Goal: Transaction & Acquisition: Purchase product/service

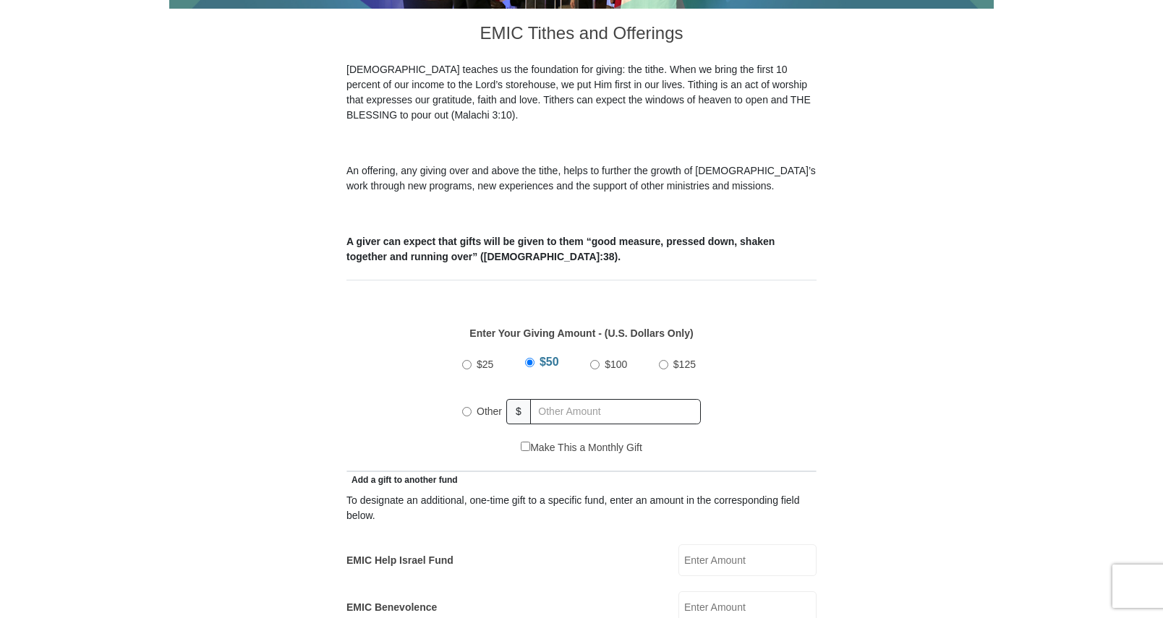
scroll to position [434, 0]
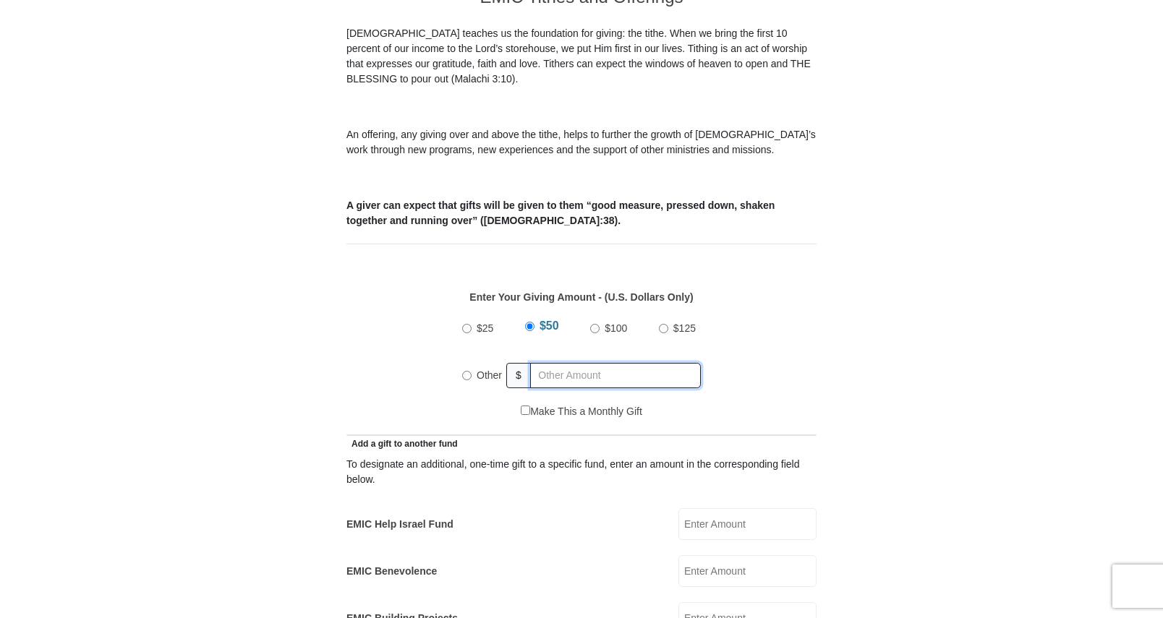
radio input "true"
click at [542, 363] on input "text" at bounding box center [618, 375] width 166 height 25
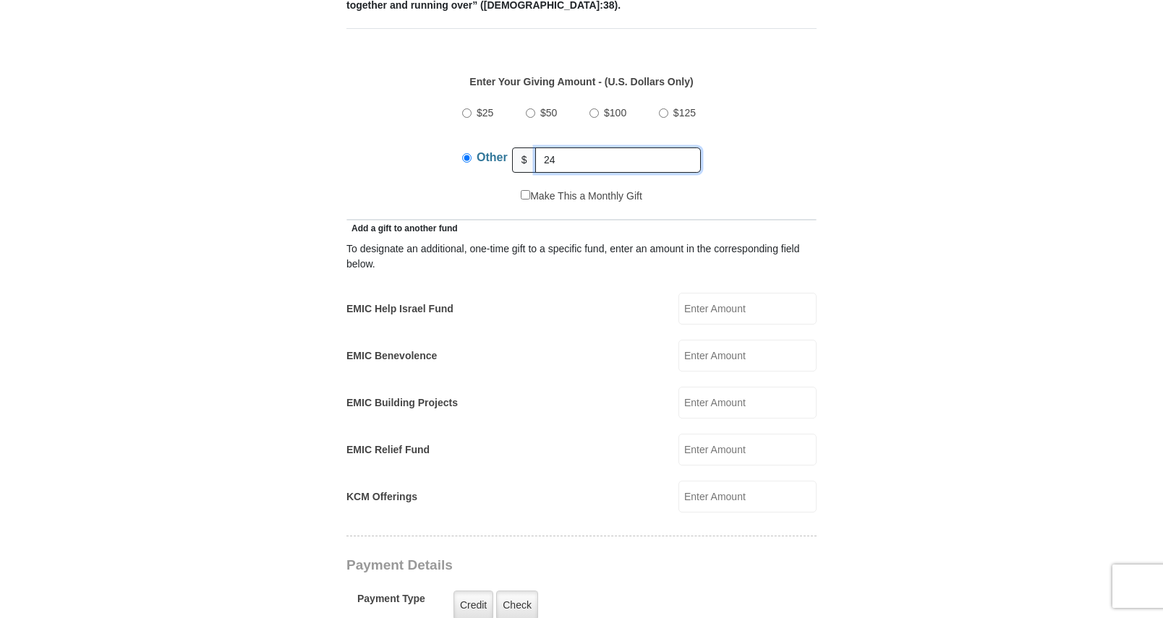
scroll to position [651, 0]
type input "24"
click at [473, 589] on label "Credit" at bounding box center [473, 604] width 40 height 30
click at [0, 0] on input "Credit" at bounding box center [0, 0] width 0 height 0
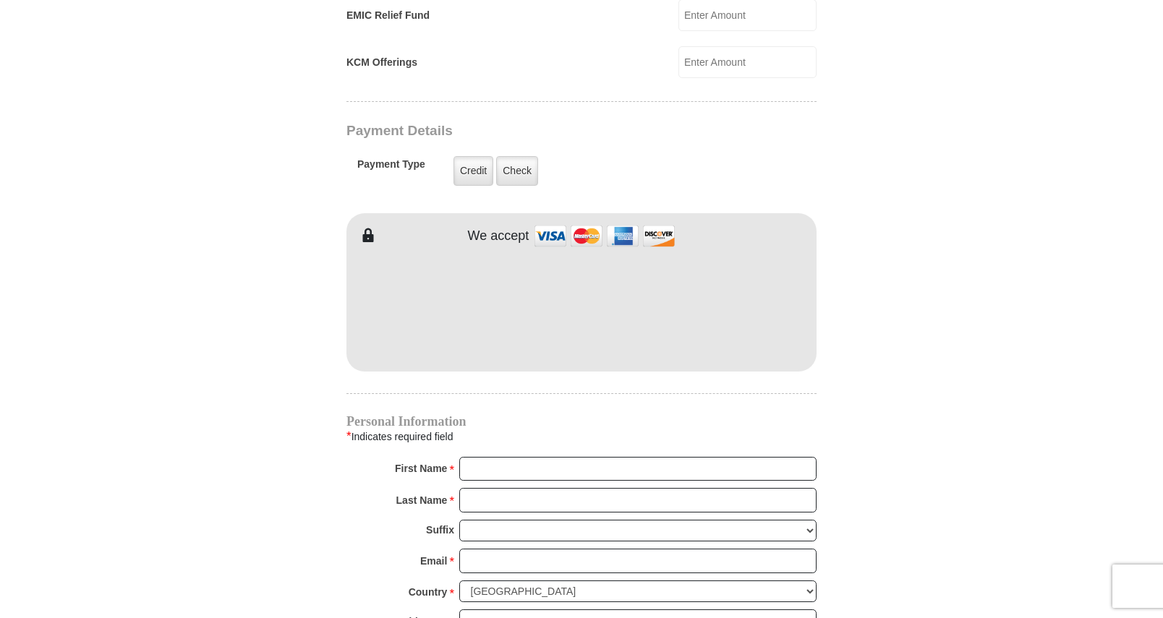
scroll to position [1085, 0]
click at [503, 456] on input "First Name *" at bounding box center [637, 468] width 357 height 25
type input "Laurie"
type input "Huddleston"
type input "laurieh.2077@gmail.com"
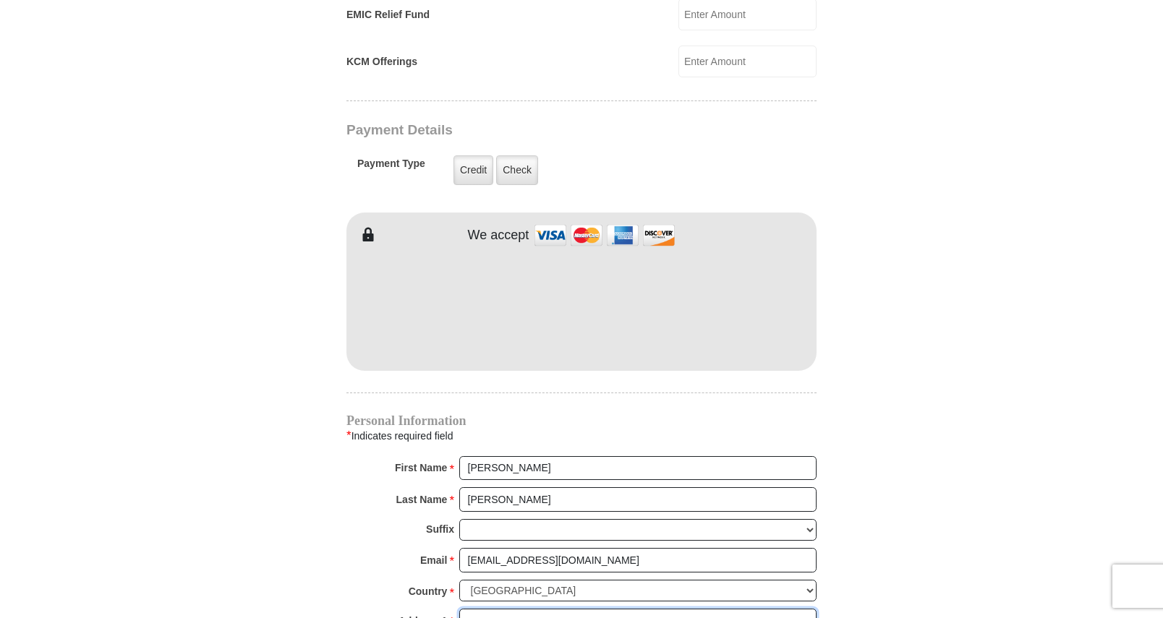
type input "3254 E Berkeley St"
type input "Springfield"
type input "65804"
type input "4175229731"
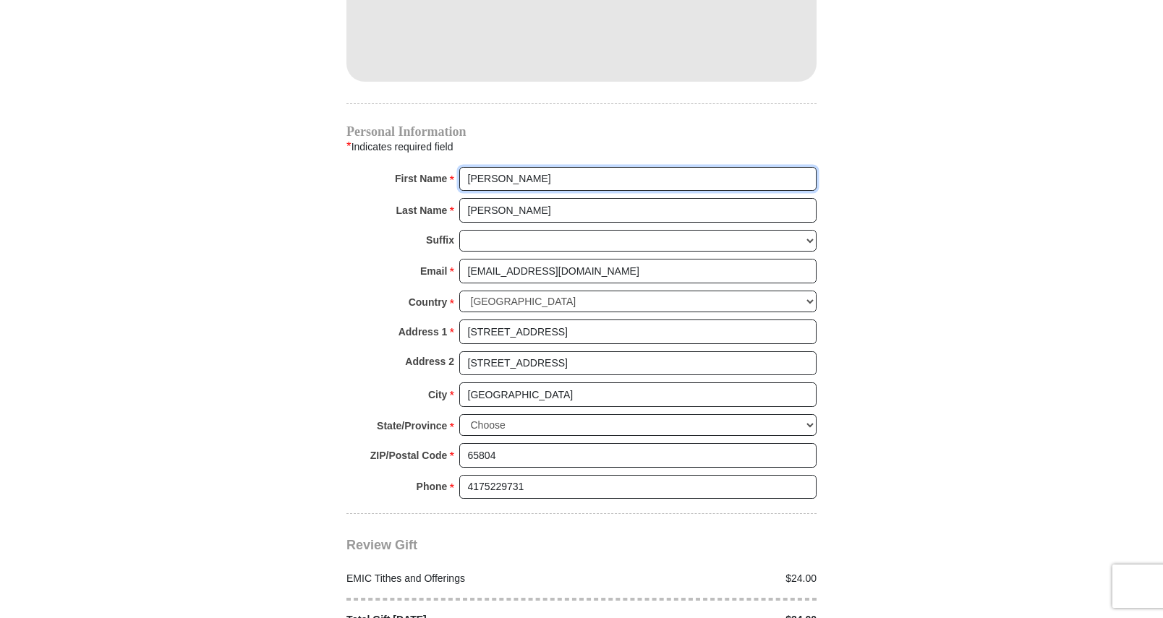
scroll to position [1446, 0]
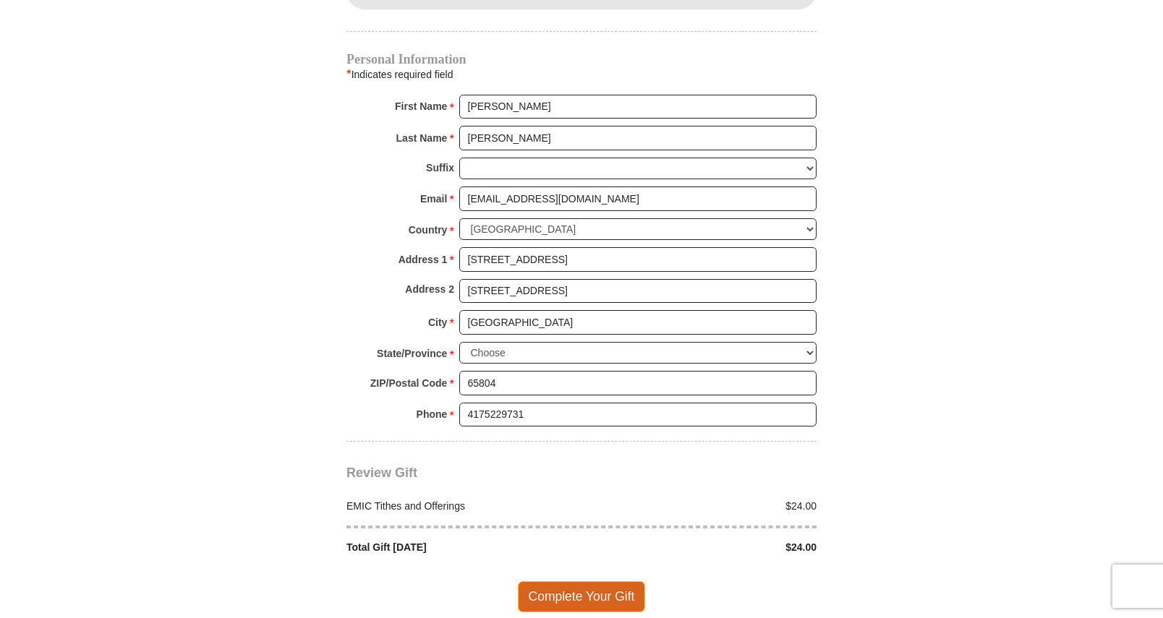
click at [591, 583] on span "Complete Your Gift" at bounding box center [582, 596] width 128 height 30
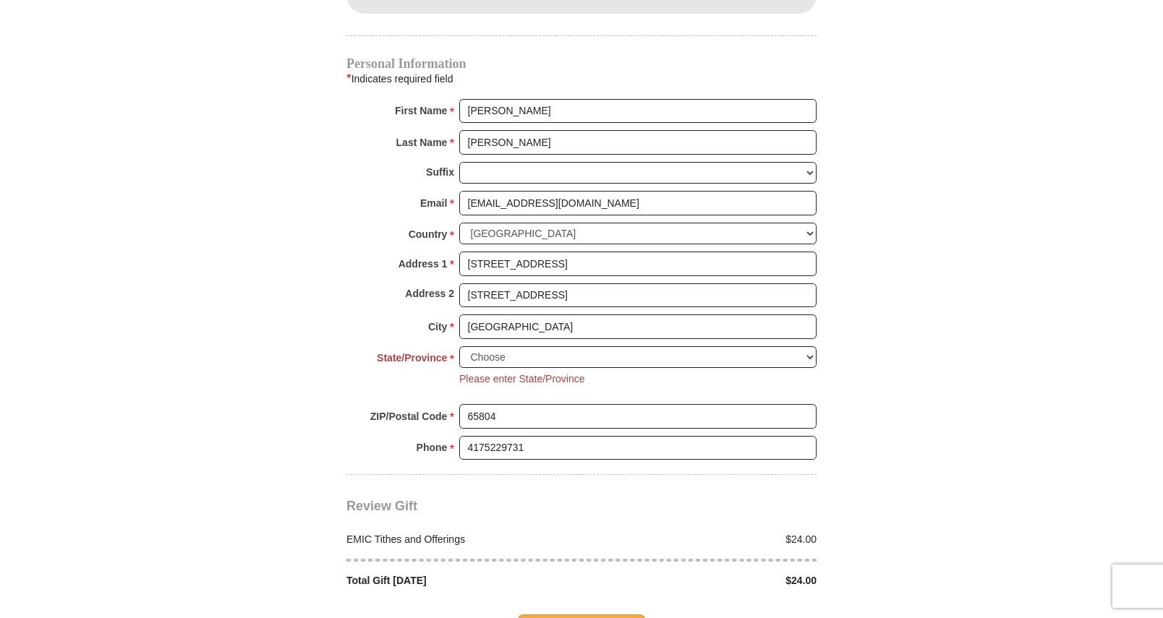
scroll to position [1467, 0]
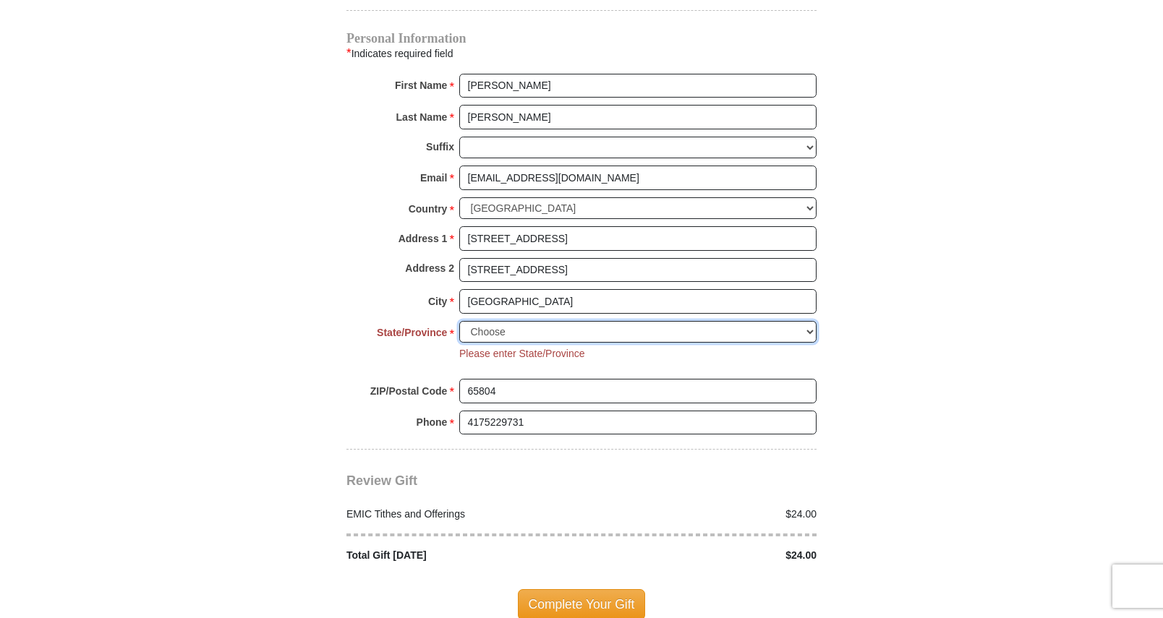
click at [809, 321] on select "Choose Alabama Alaska American Samoa Arizona Arkansas Armed Forces Americas Arm…" at bounding box center [637, 332] width 357 height 22
select select "MO"
click at [459, 321] on select "Choose Alabama Alaska American Samoa Arizona Arkansas Armed Forces Americas Arm…" at bounding box center [637, 332] width 357 height 22
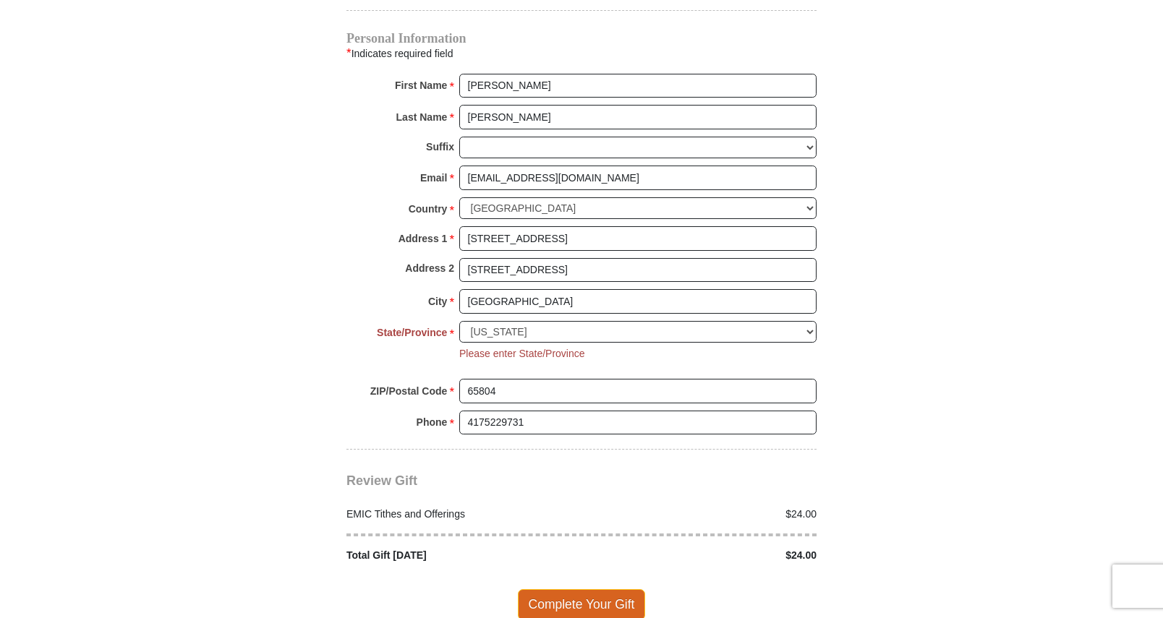
click at [607, 589] on span "Complete Your Gift" at bounding box center [582, 604] width 128 height 30
